Goal: Information Seeking & Learning: Learn about a topic

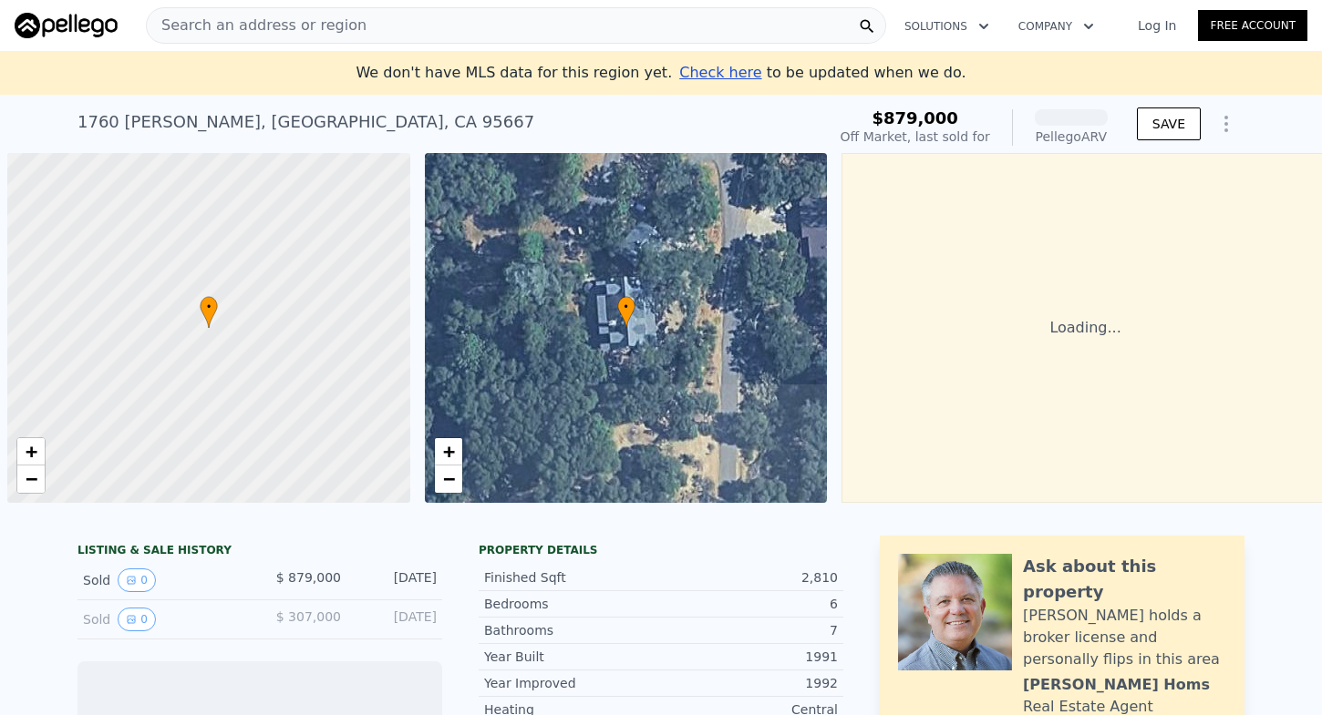
scroll to position [0, 7]
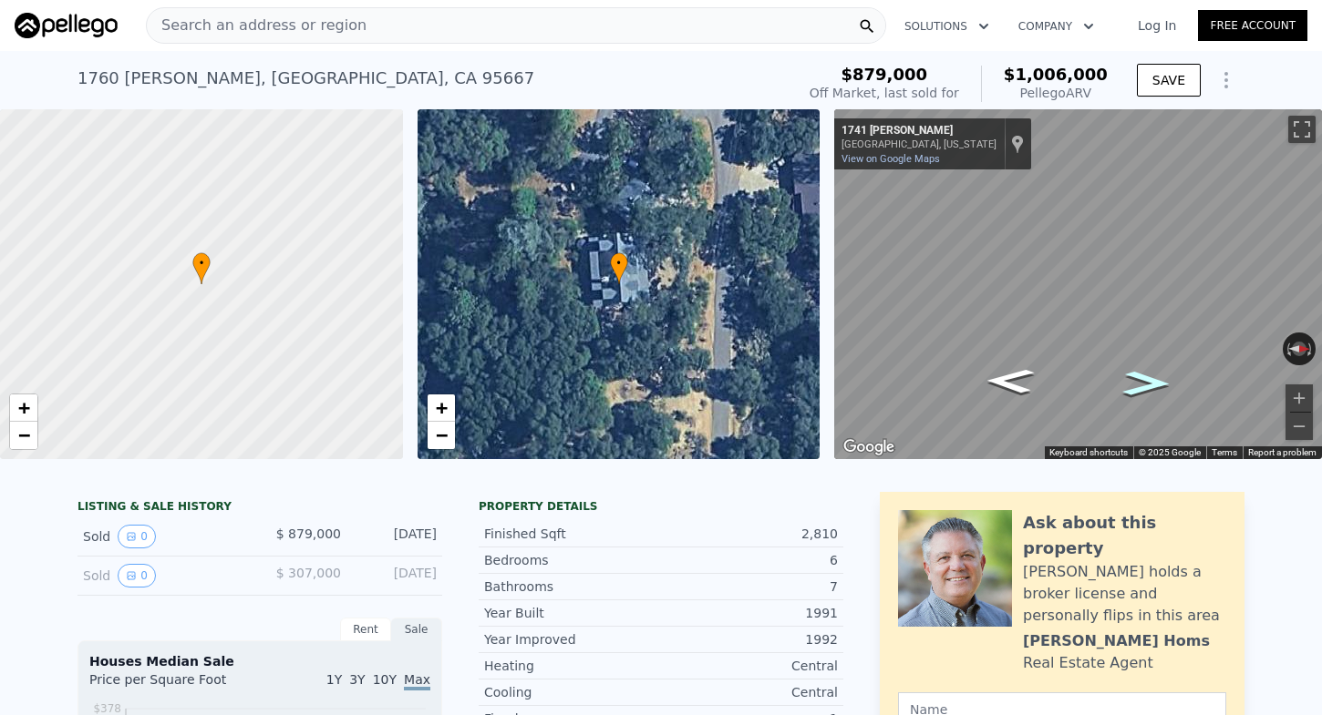
click at [1148, 380] on icon "Go North, Tyrrel Ln" at bounding box center [1147, 383] width 88 height 36
click at [1151, 377] on icon "Go North, Tyrrel Ln" at bounding box center [1147, 383] width 86 height 36
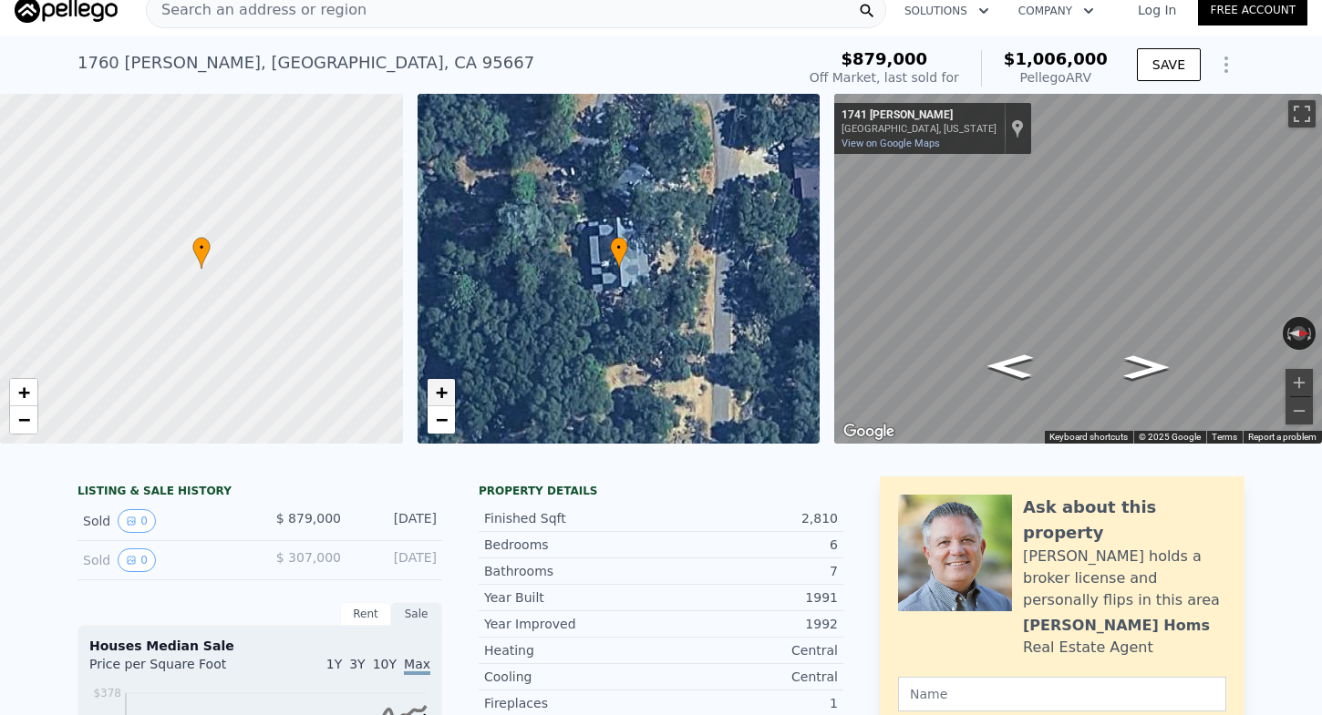
click at [441, 398] on span "+" at bounding box center [441, 392] width 12 height 23
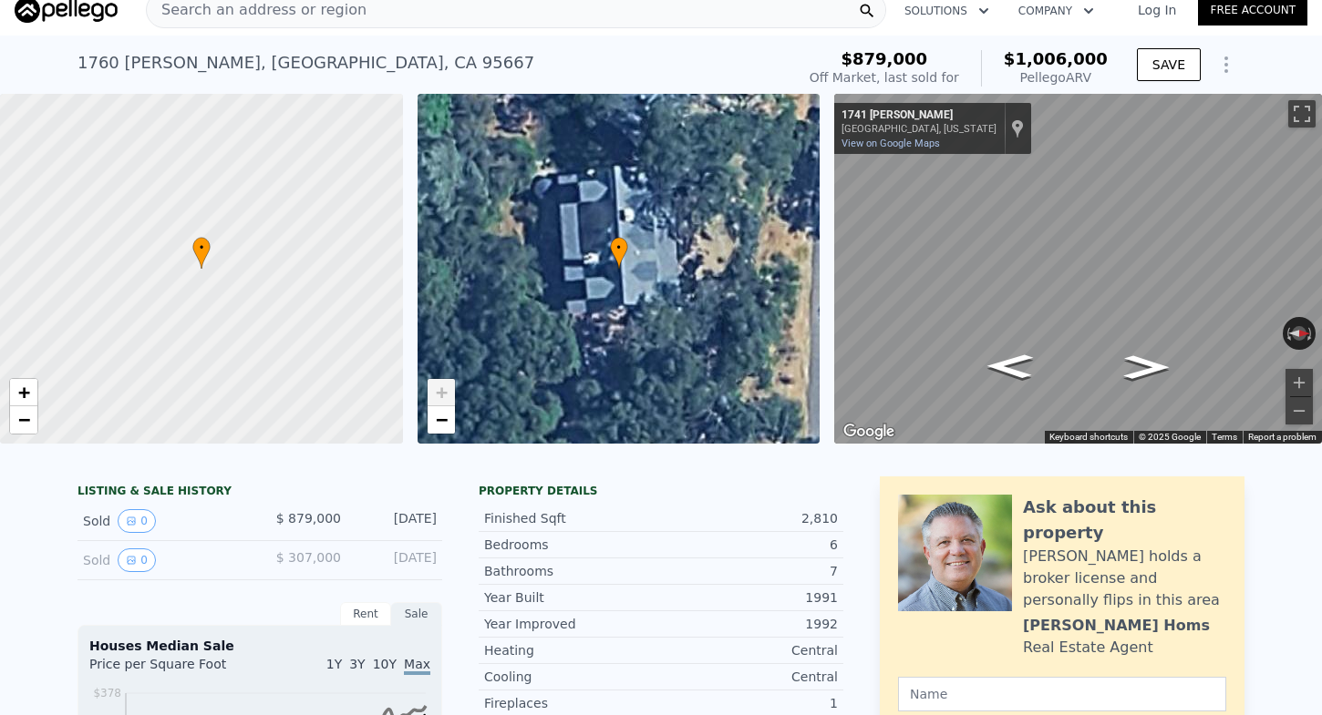
scroll to position [47, 0]
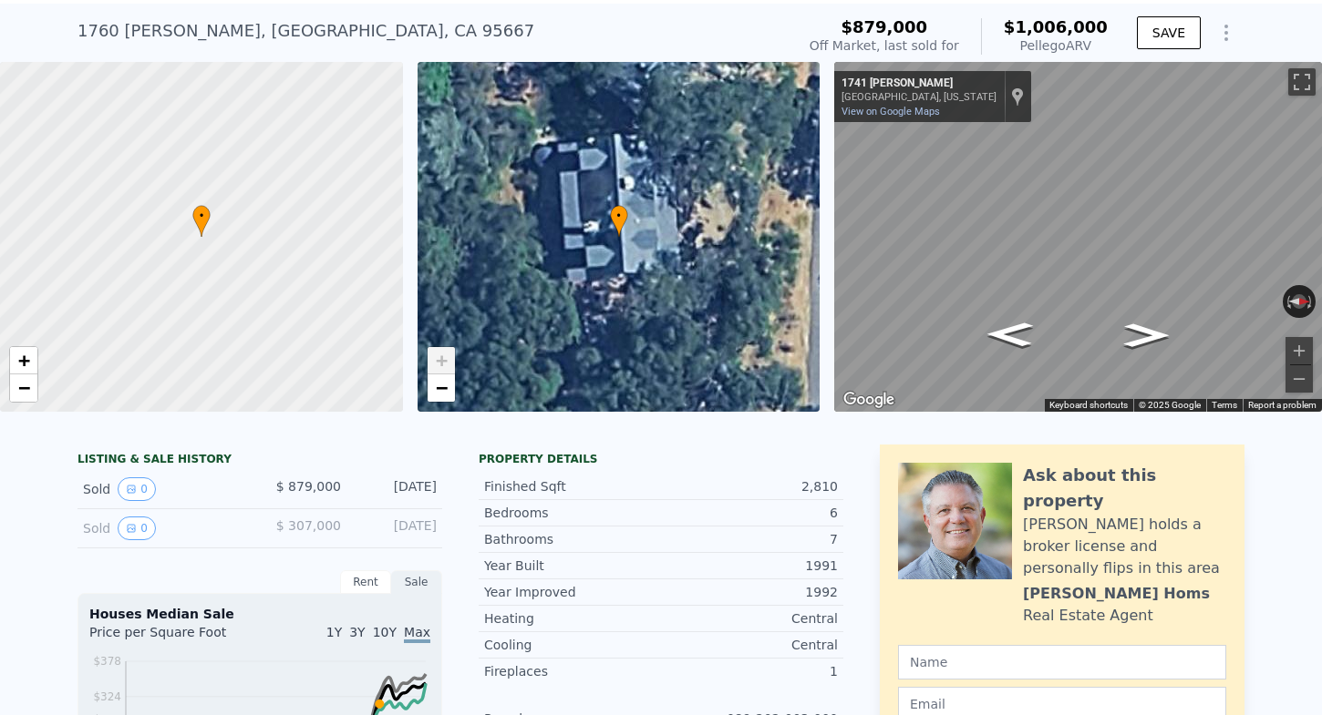
click at [303, 486] on span "$ 879,000" at bounding box center [308, 486] width 65 height 15
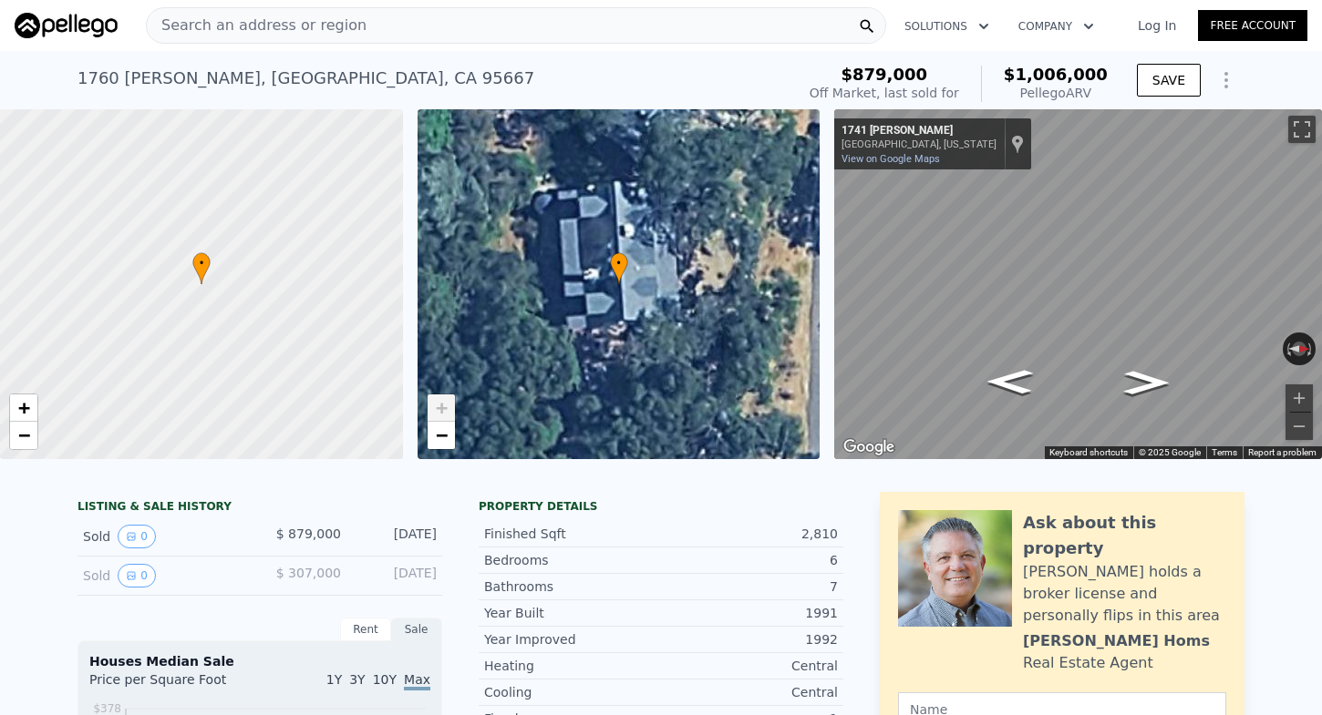
scroll to position [0, 0]
click at [1161, 378] on icon "Go North, Tyrrel Ln" at bounding box center [1147, 382] width 84 height 35
click at [1145, 384] on icon "Go North, Tyrrel Ln" at bounding box center [1146, 382] width 83 height 35
click at [1145, 384] on icon "Go Northwest, Dias Dr" at bounding box center [1140, 374] width 118 height 42
click at [936, 84] on div "Off Market, last sold for" at bounding box center [883, 93] width 149 height 18
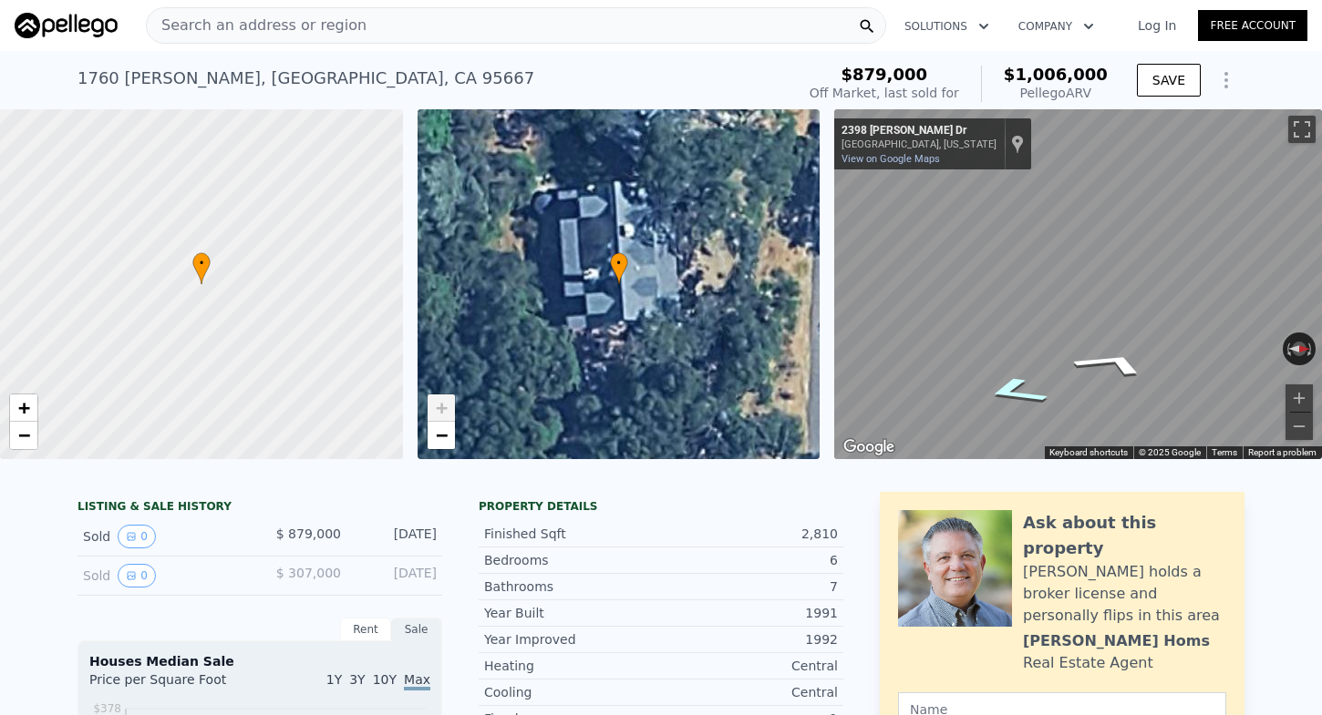
click at [1003, 392] on icon "Go Southeast, Tyrrel Ln" at bounding box center [1015, 391] width 118 height 42
click at [1003, 392] on icon "Go South, Tyrrel Ln" at bounding box center [1009, 382] width 83 height 35
click at [1003, 392] on icon "Go South, Tyrrel Ln" at bounding box center [1010, 382] width 84 height 35
click at [1003, 392] on icon "Go South, Tyrrel Ln" at bounding box center [1010, 383] width 86 height 36
click at [1003, 392] on icon "Go South, Tyrrel Ln" at bounding box center [1010, 382] width 88 height 36
